Goal: Transaction & Acquisition: Download file/media

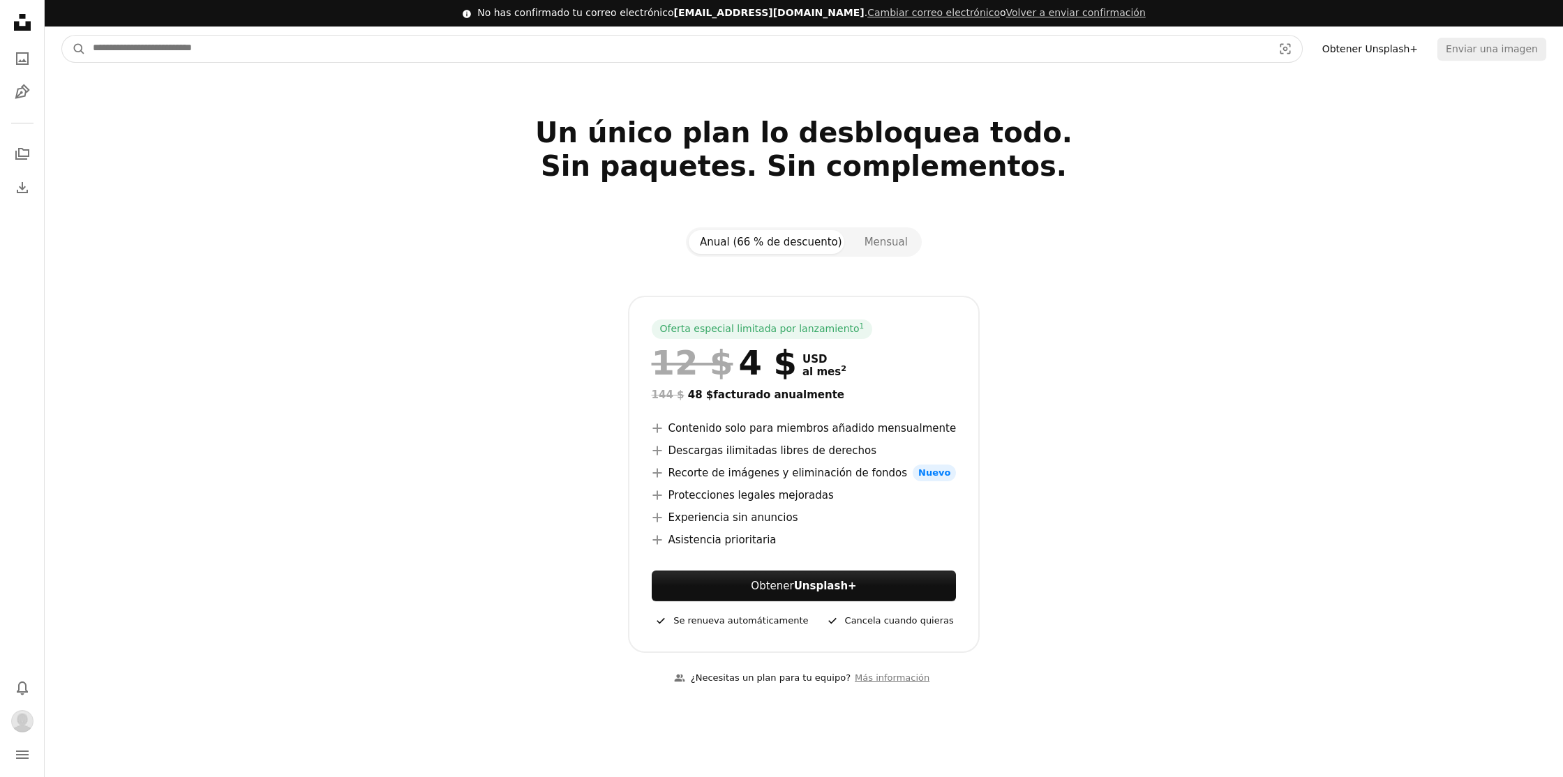
click at [286, 53] on input "Encuentra imágenes en todo el sitio" at bounding box center [677, 49] width 1183 height 27
type input "**********"
click button "A magnifying glass" at bounding box center [74, 49] width 24 height 27
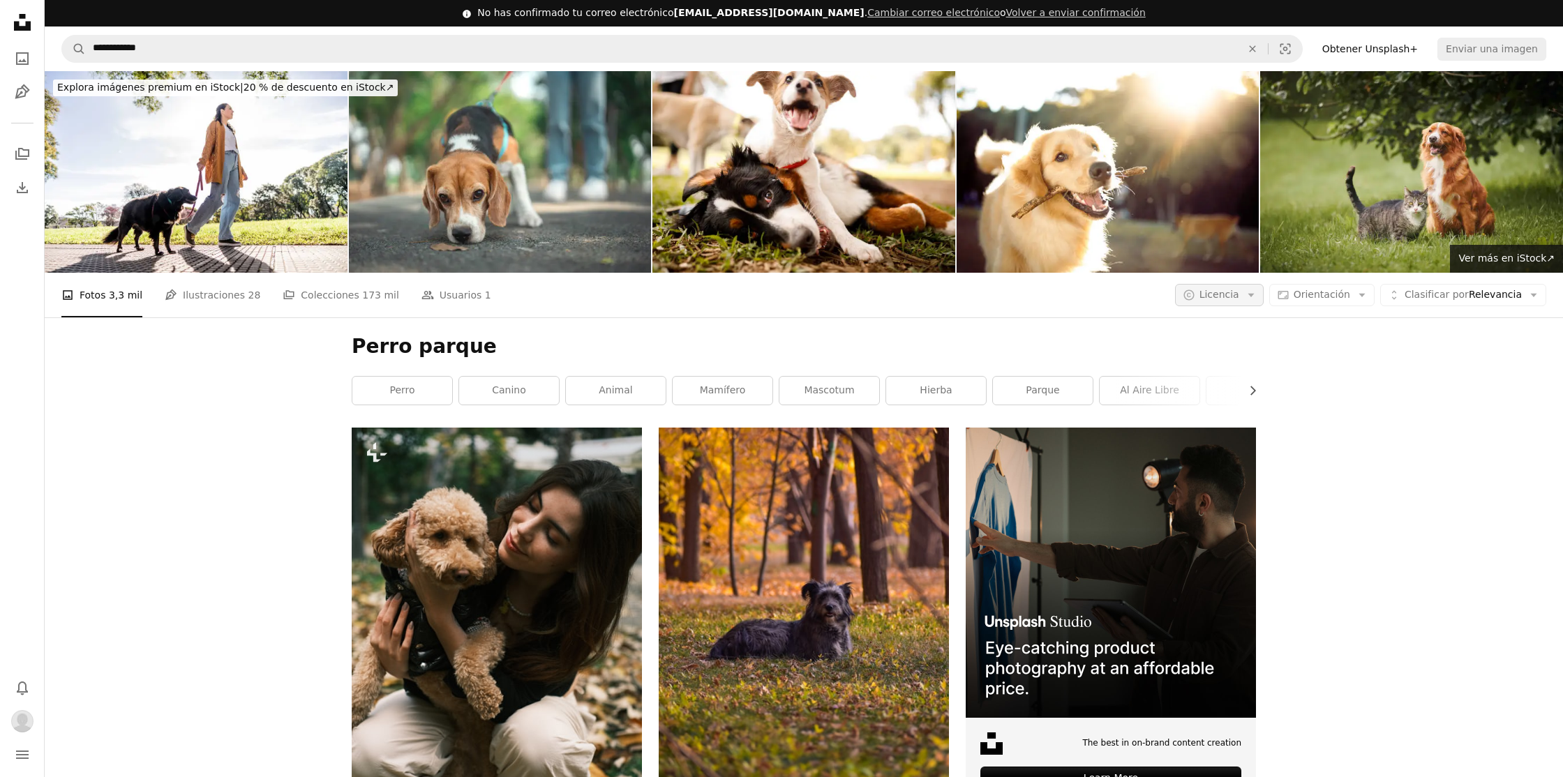
click at [1239, 297] on span "Licencia" at bounding box center [1220, 294] width 40 height 11
click at [1238, 397] on link "Gratuita" at bounding box center [1247, 406] width 114 height 25
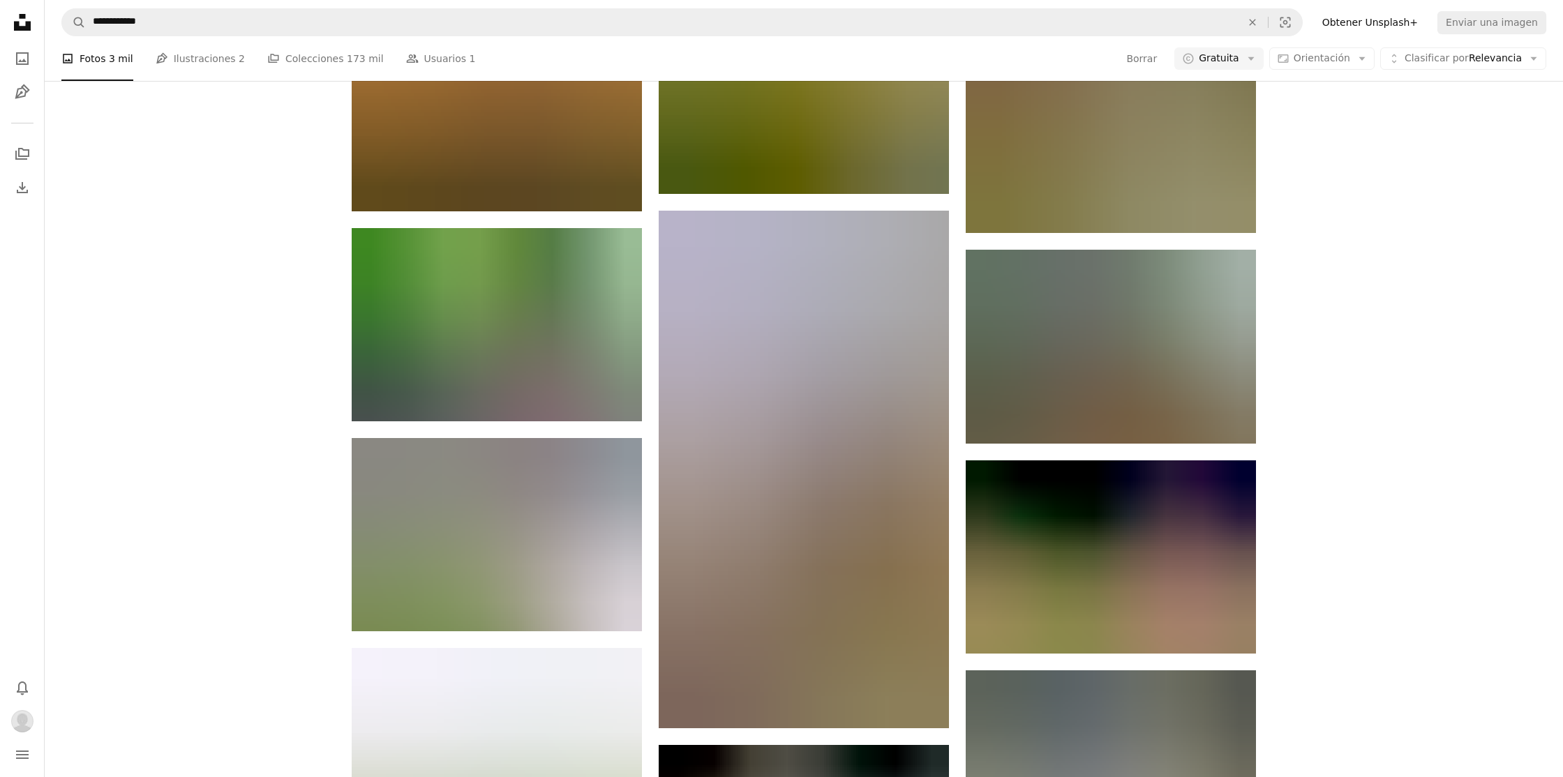
scroll to position [1563, 0]
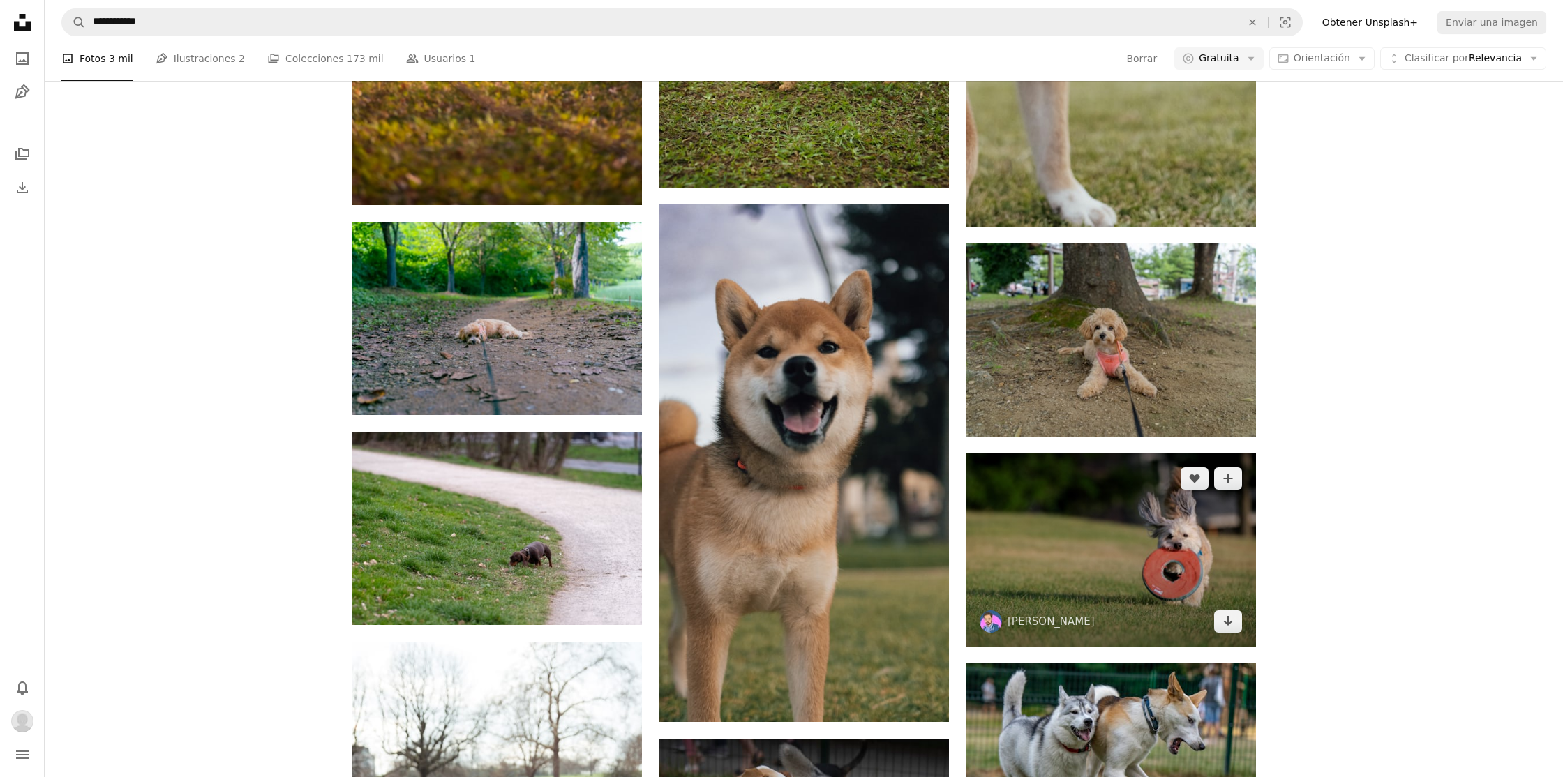
click at [1212, 585] on img at bounding box center [1111, 550] width 290 height 193
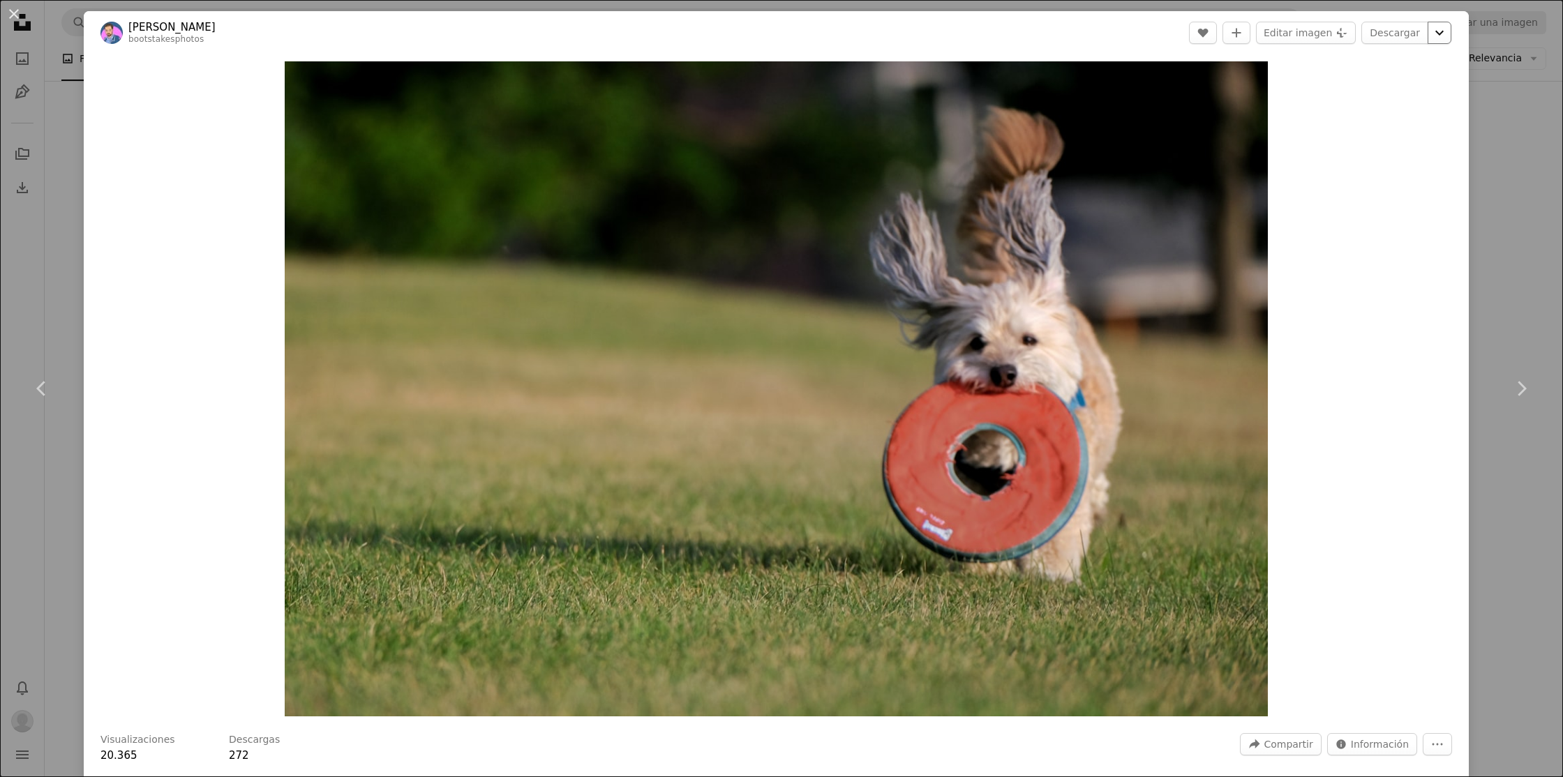
click at [1444, 33] on icon "Elegir el tamaño de descarga" at bounding box center [1440, 33] width 8 height 5
click at [1424, 121] on link "Grande ( 2400 x 1600 )" at bounding box center [1386, 117] width 161 height 25
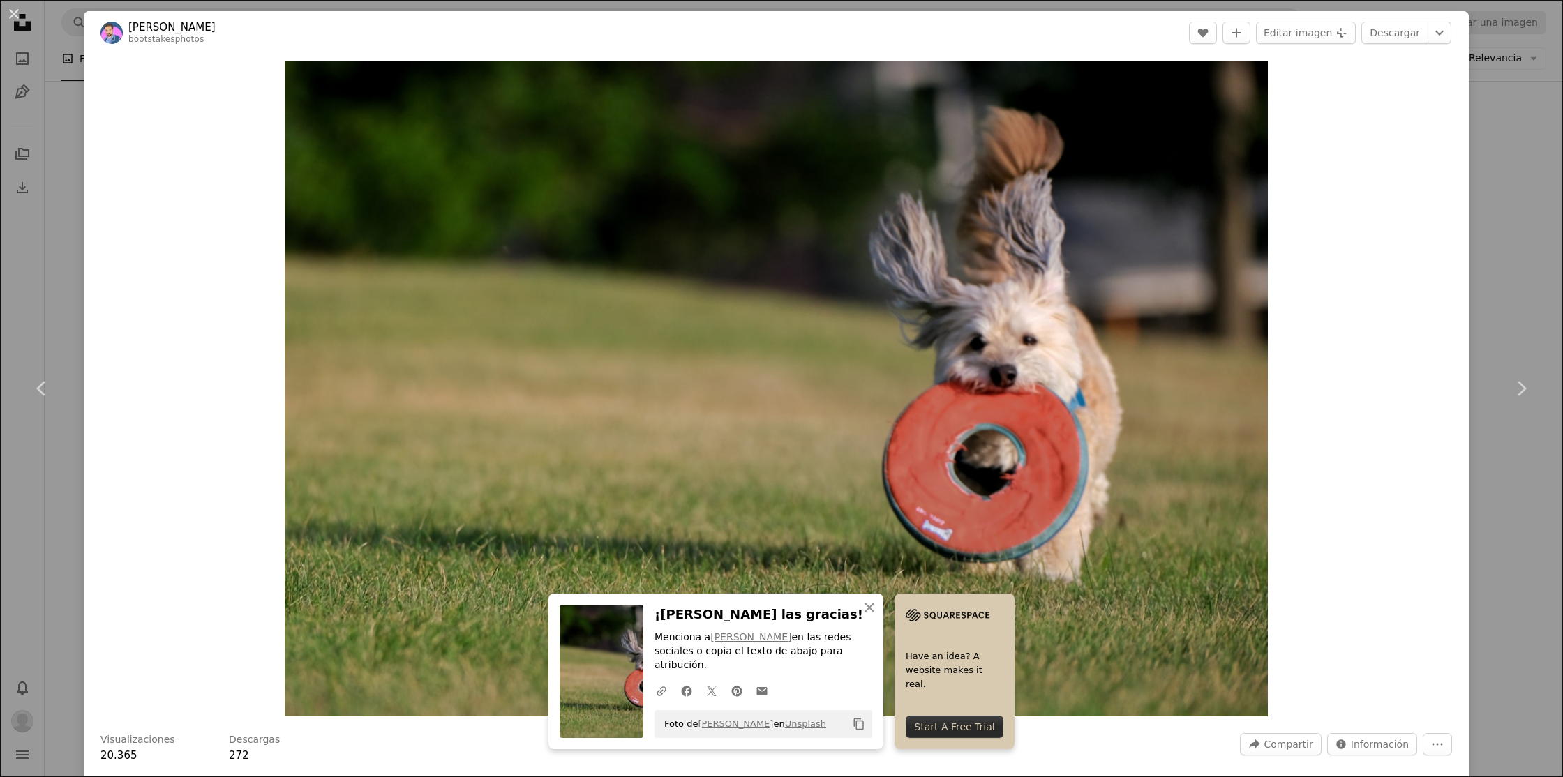
click at [1516, 265] on div "An X shape Chevron left Chevron right [PERSON_NAME] bootstakesphotos A heart A …" at bounding box center [781, 388] width 1563 height 777
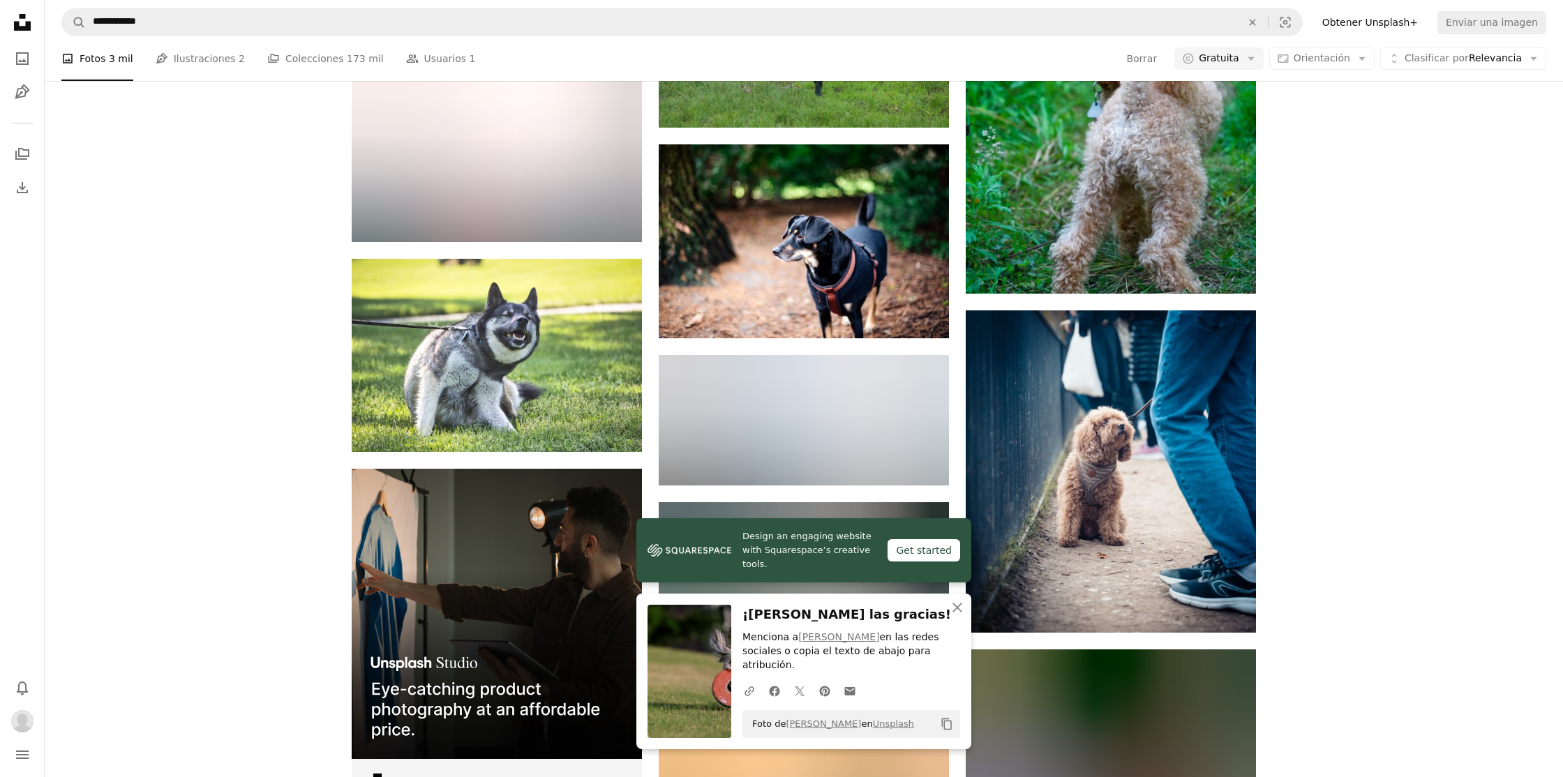
scroll to position [2596, 0]
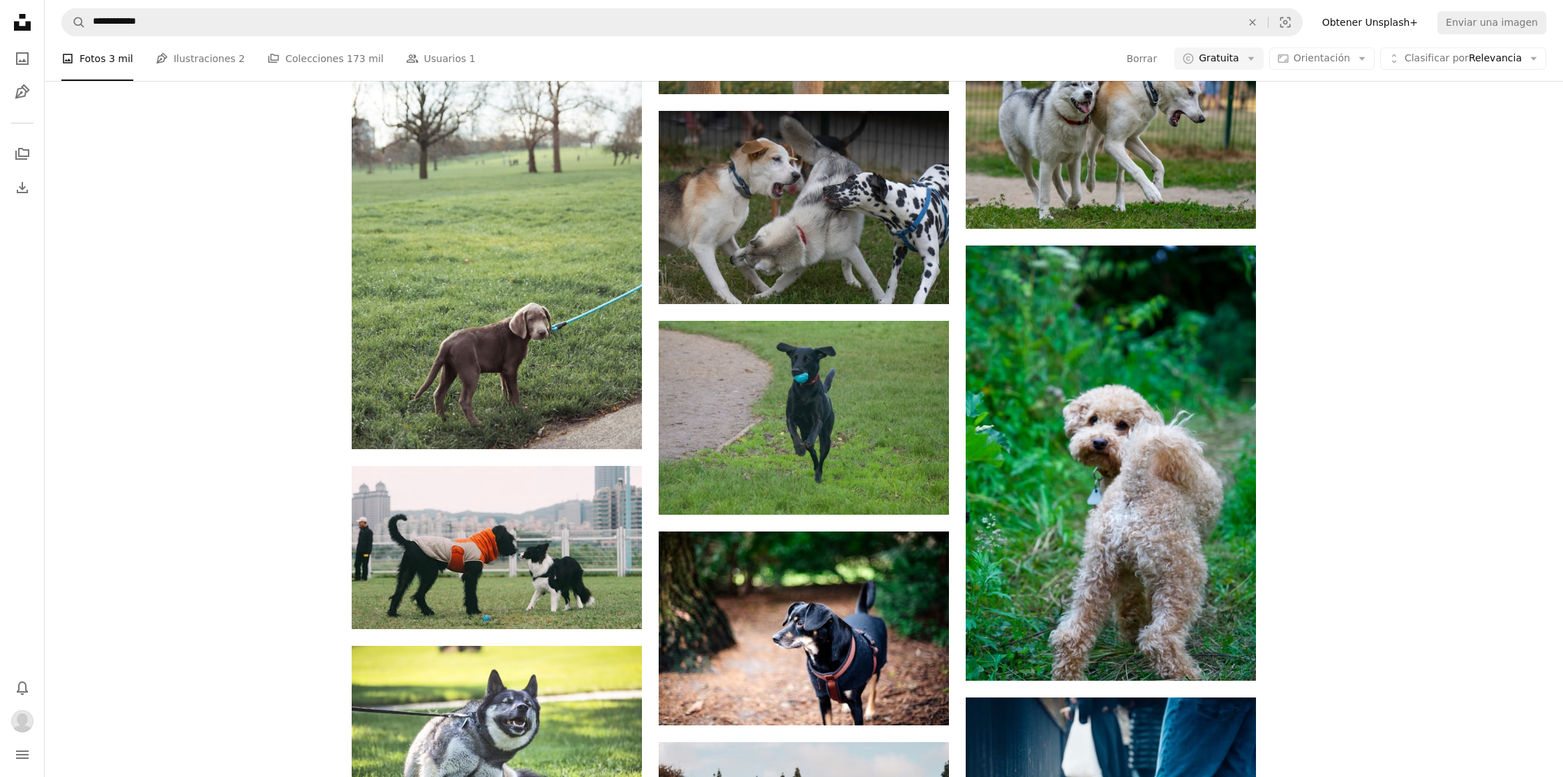
scroll to position [2189, 0]
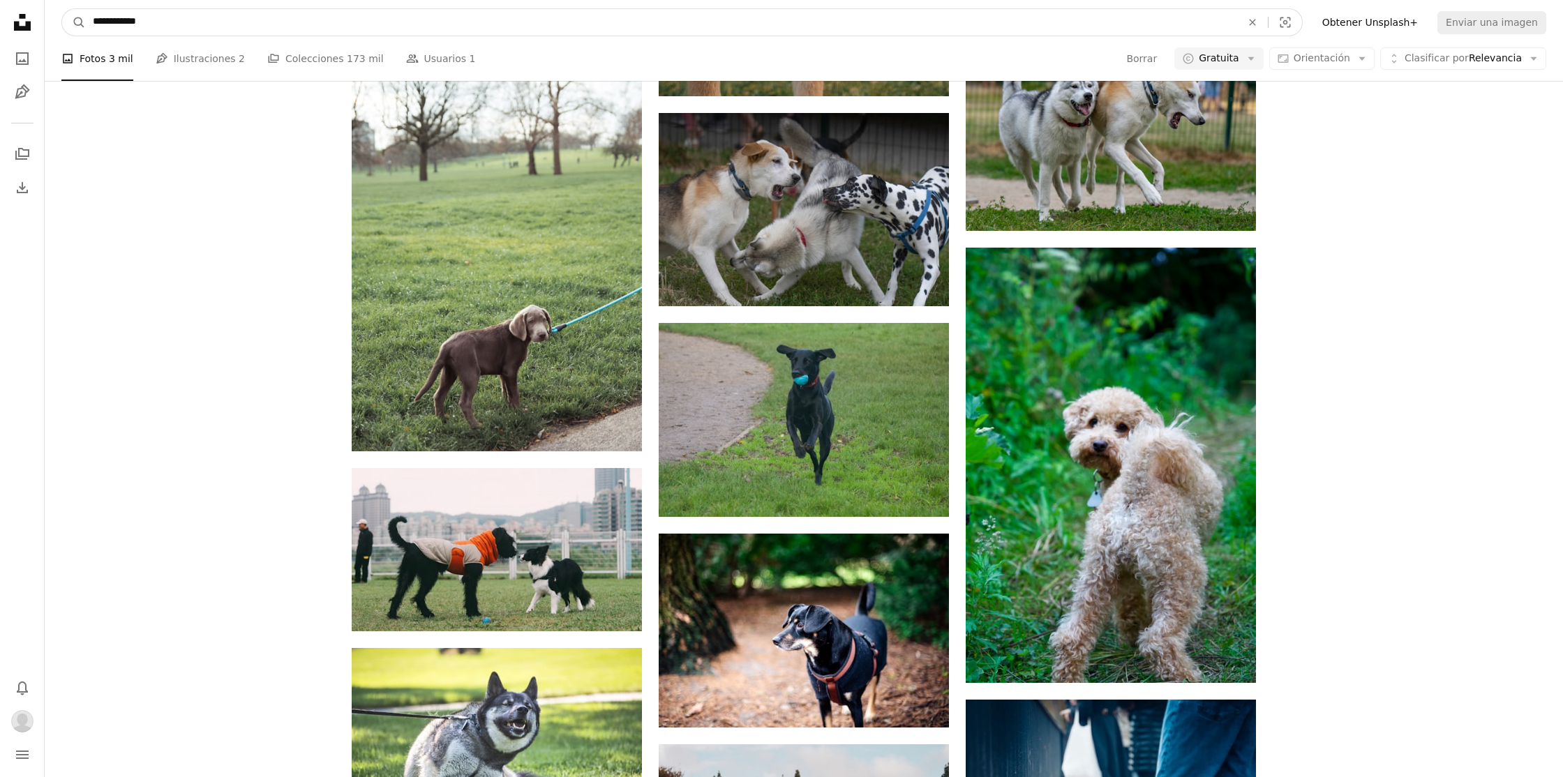
click at [597, 25] on input "**********" at bounding box center [662, 22] width 1152 height 27
type input "*****"
click button "A magnifying glass" at bounding box center [74, 22] width 24 height 27
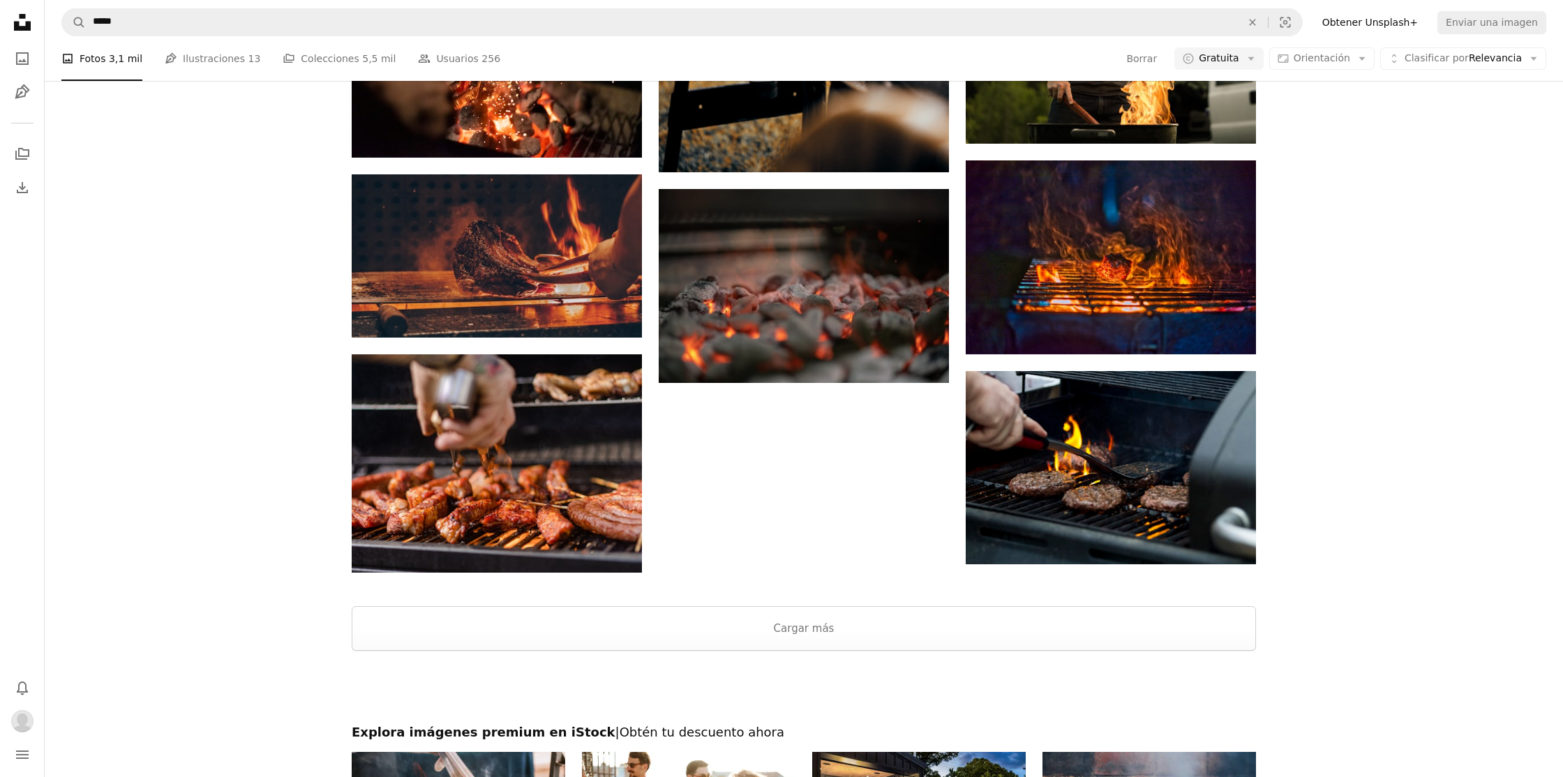
scroll to position [2009, 0]
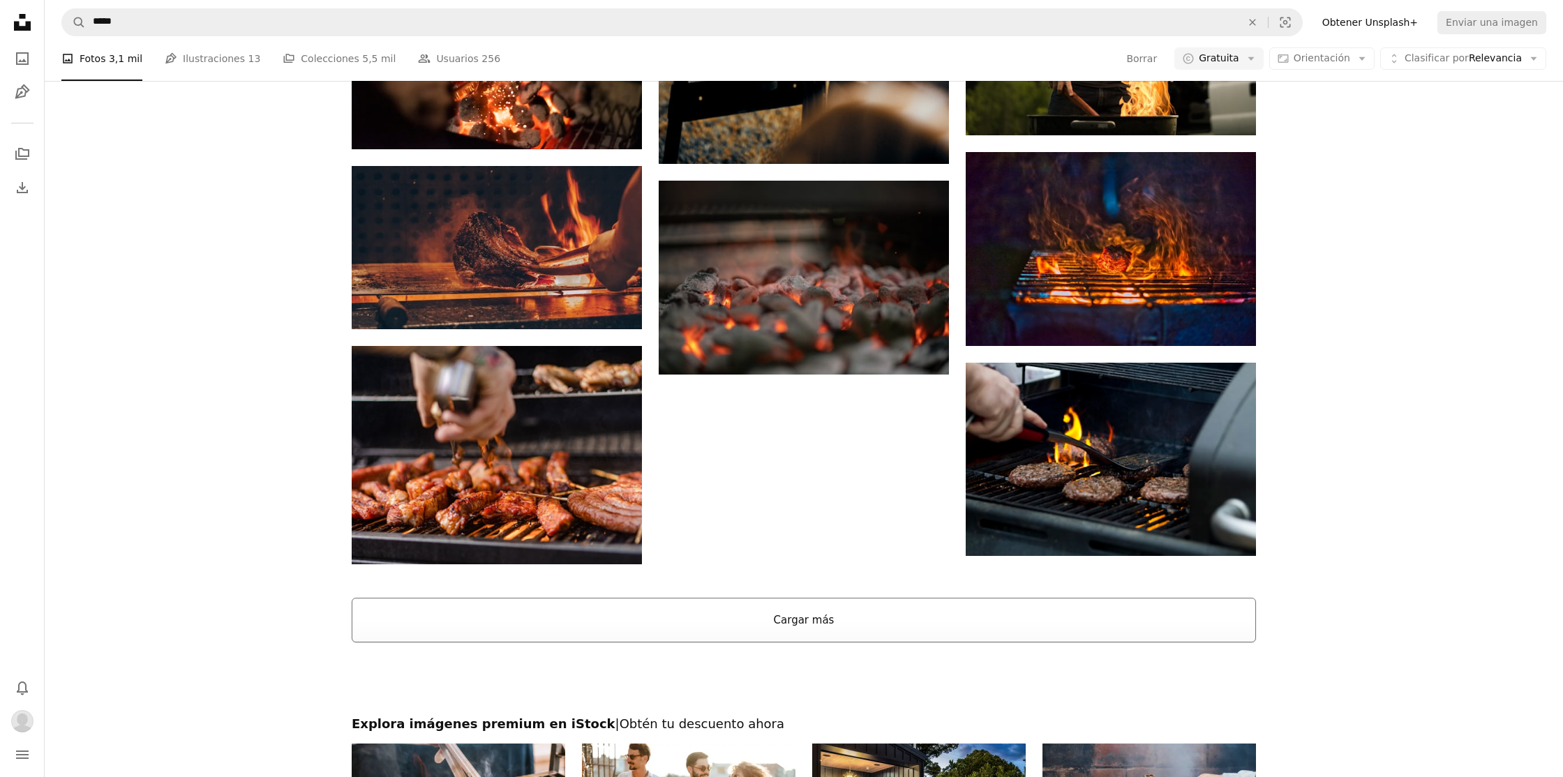
click at [835, 618] on button "Cargar más" at bounding box center [804, 620] width 904 height 45
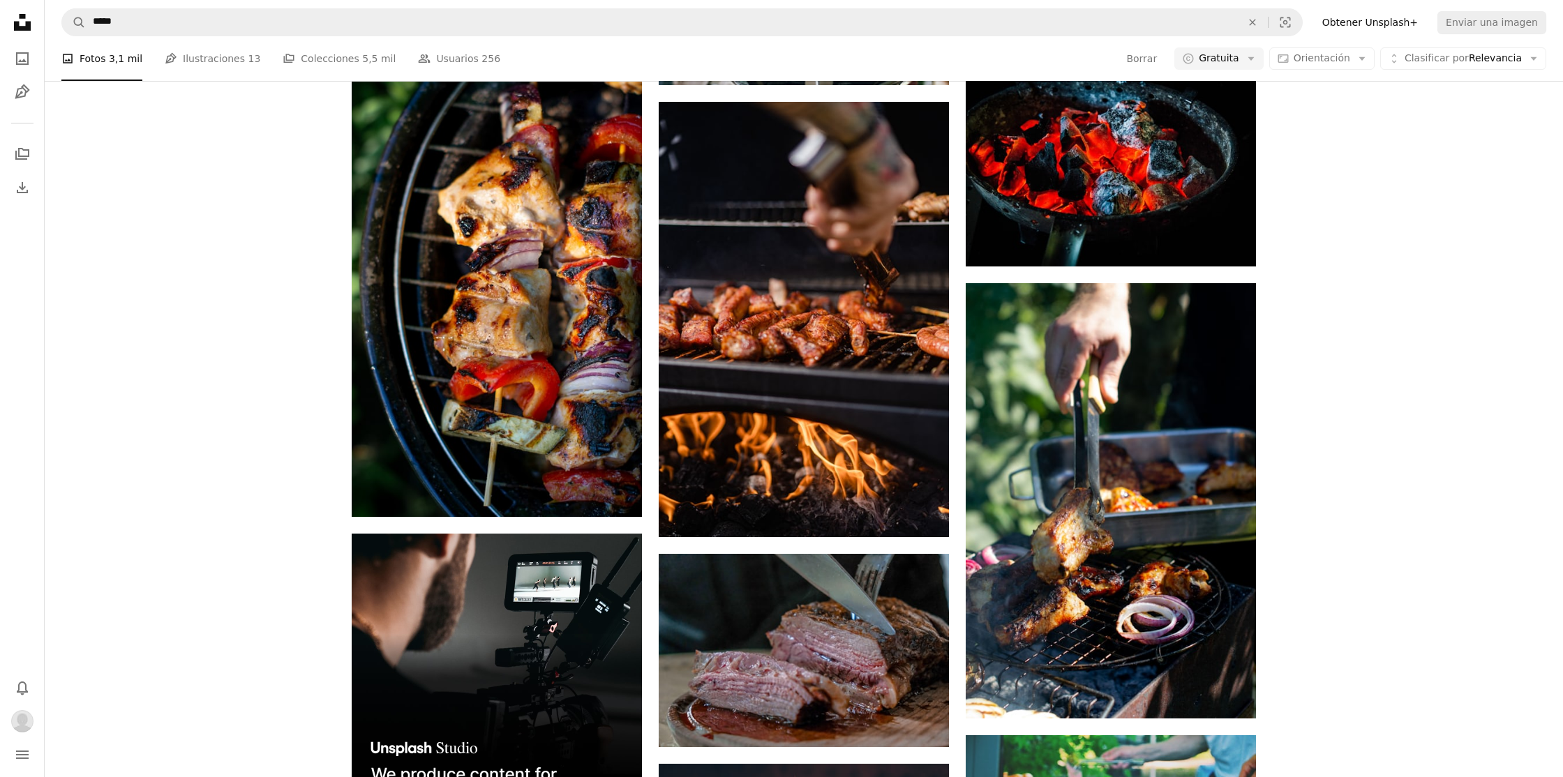
scroll to position [2625, 0]
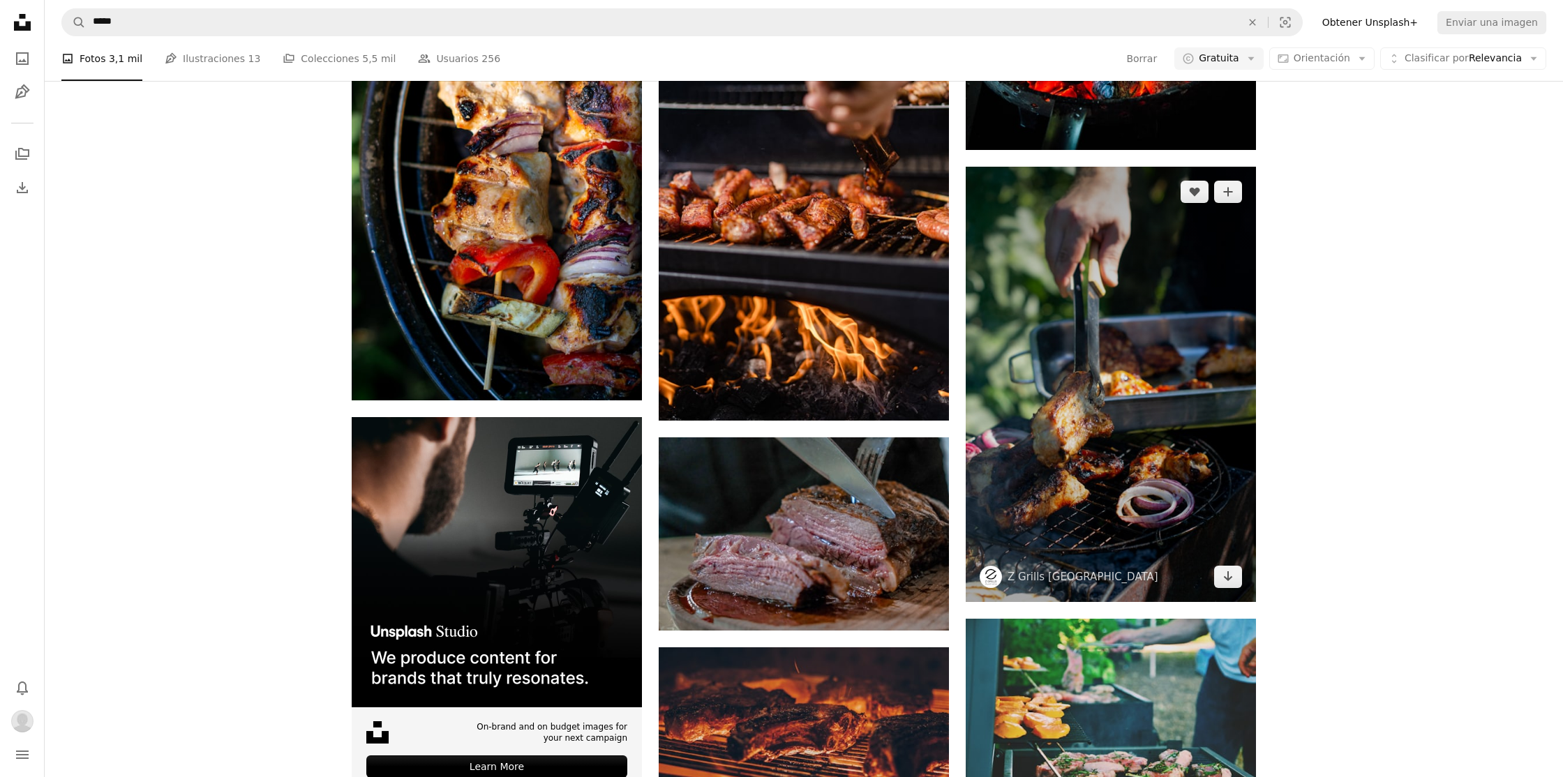
click at [1127, 416] on img at bounding box center [1111, 384] width 290 height 435
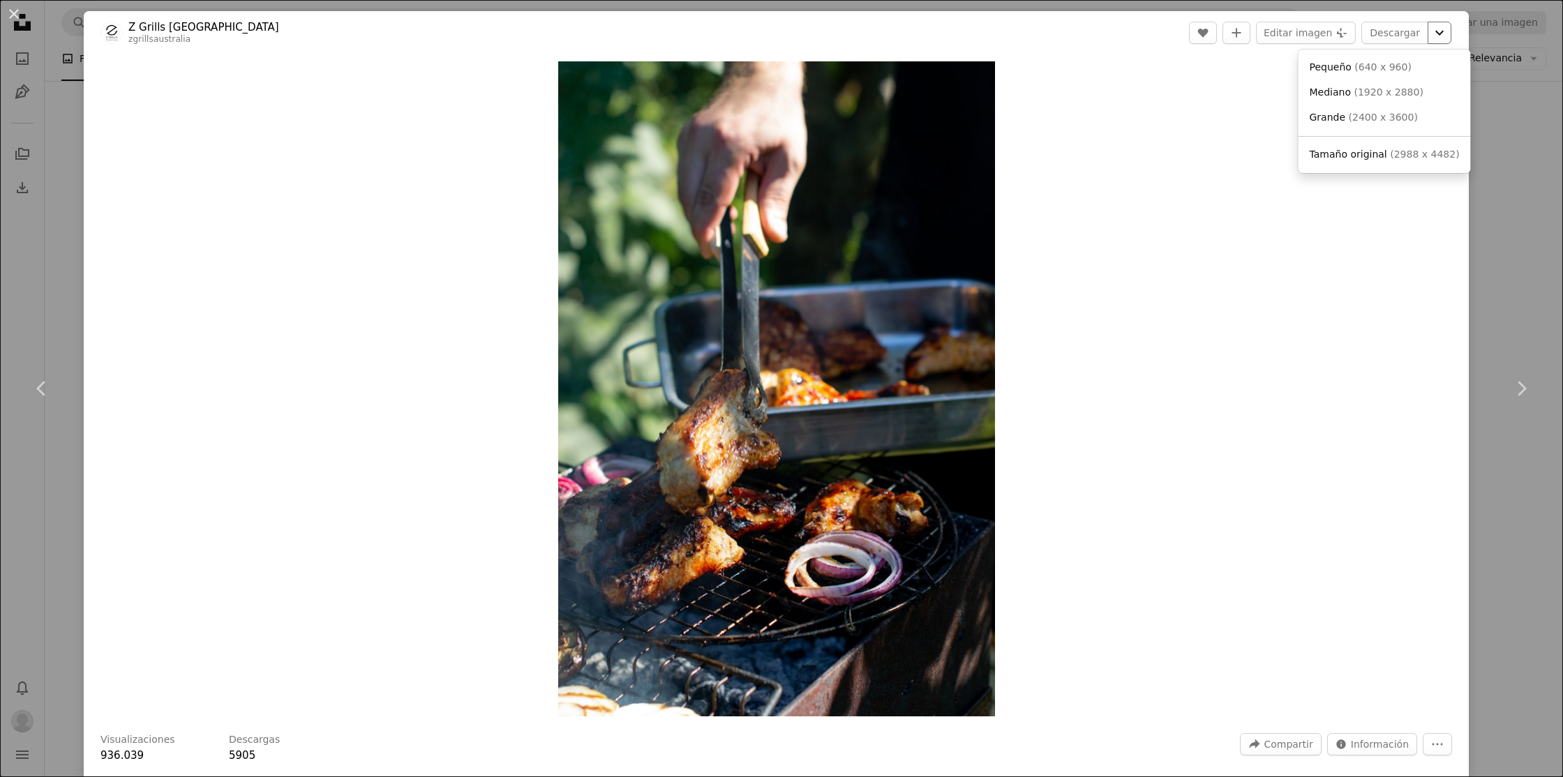
click at [1450, 43] on button "Chevron down" at bounding box center [1440, 33] width 24 height 22
click at [1419, 118] on link "Grande ( 2400 x 3600 )" at bounding box center [1384, 117] width 161 height 25
